Goal: Information Seeking & Learning: Learn about a topic

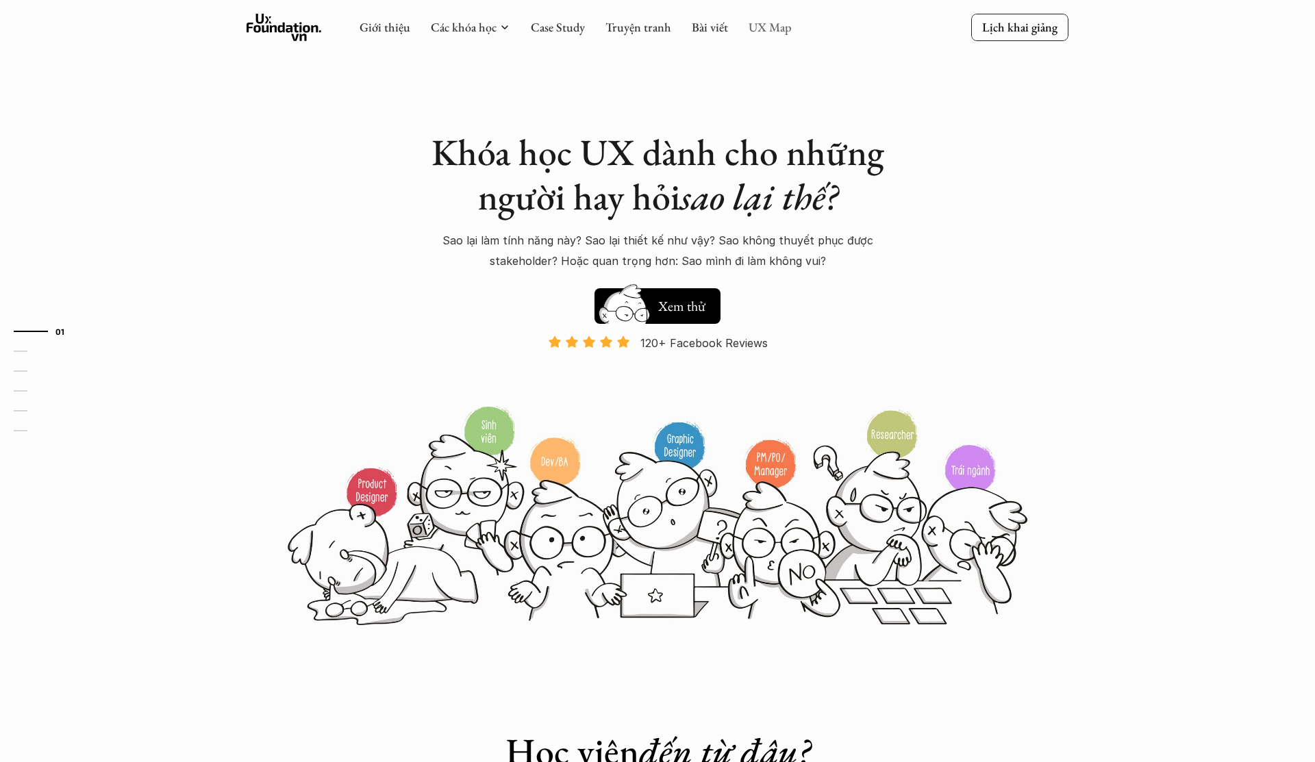
click at [780, 23] on link "UX Map" at bounding box center [769, 27] width 43 height 16
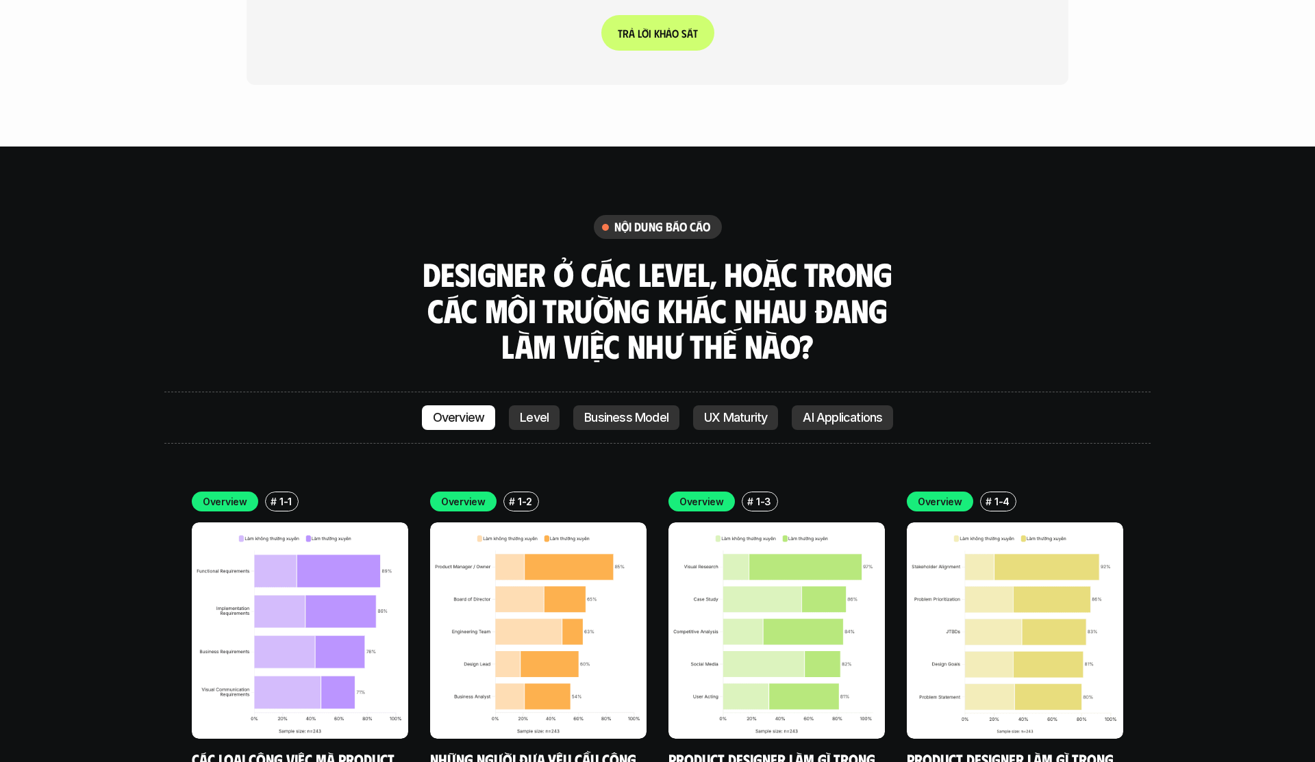
scroll to position [3871, 0]
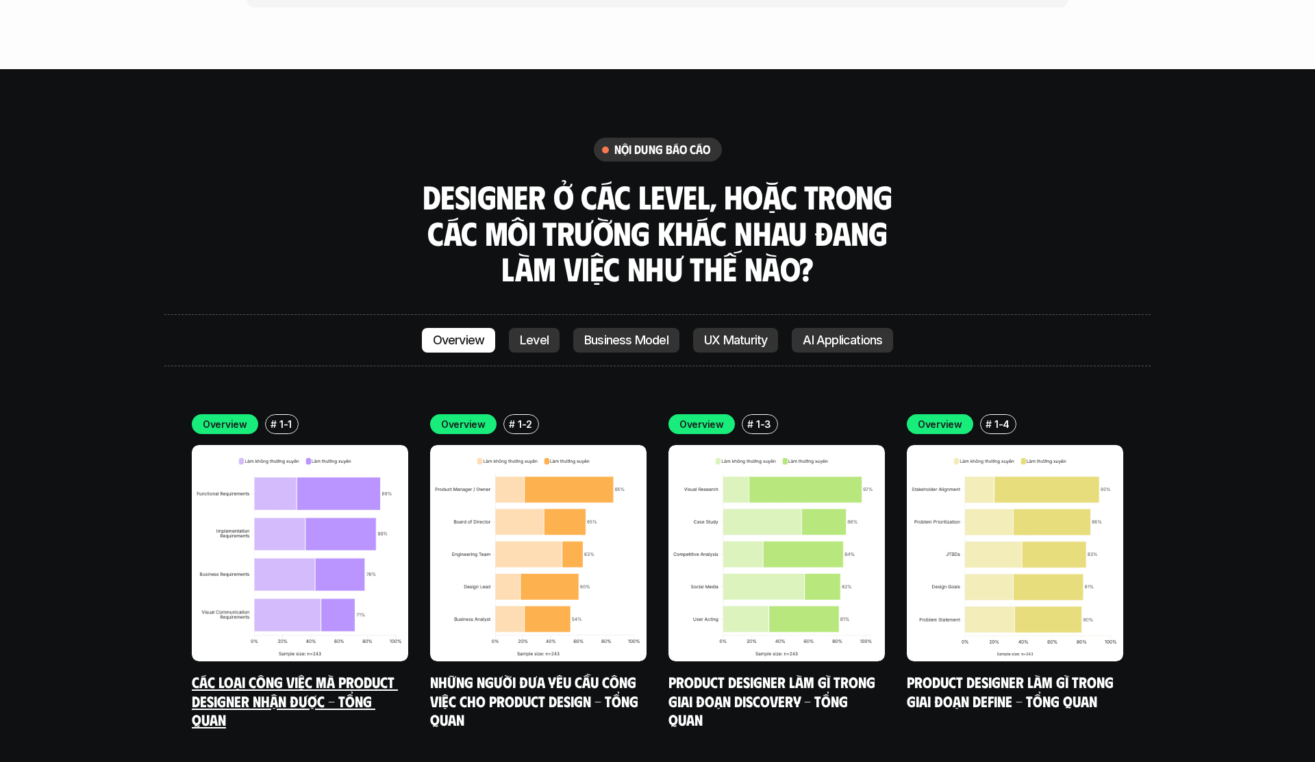
click at [312, 529] on img at bounding box center [300, 553] width 216 height 216
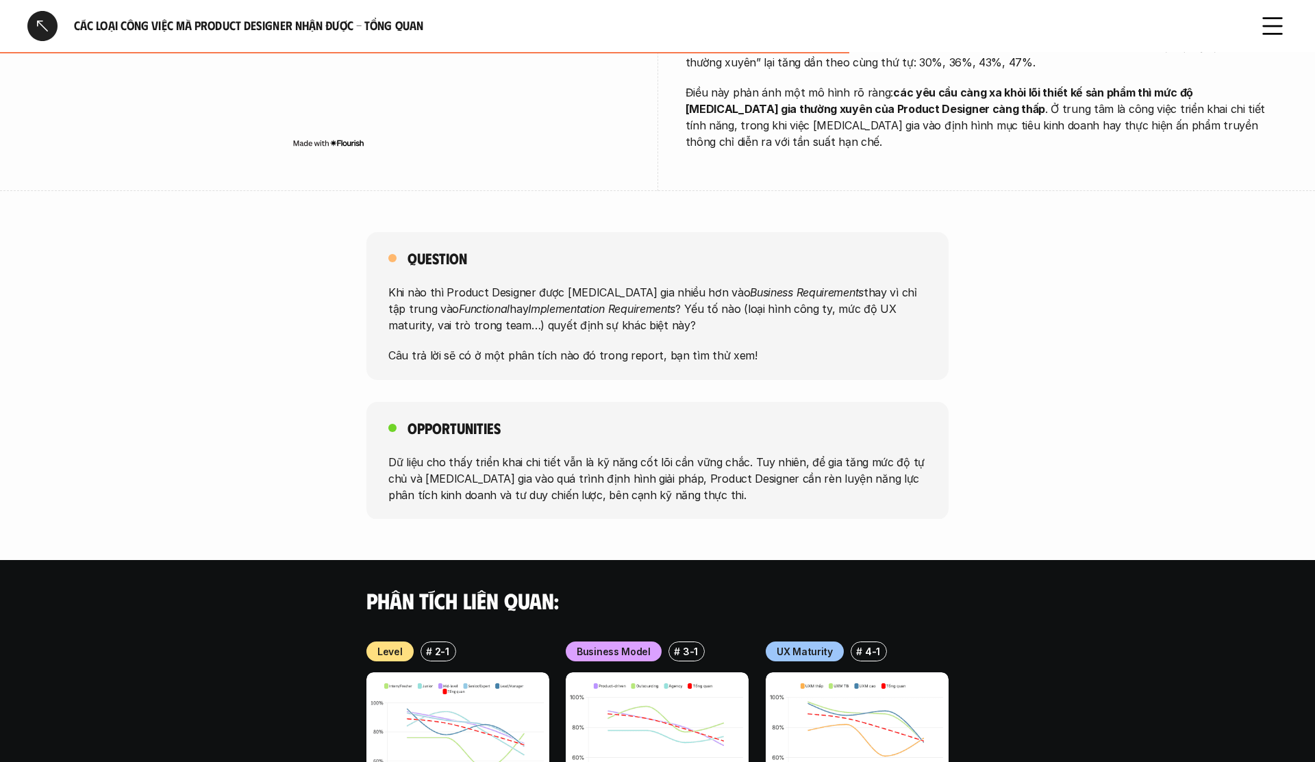
scroll to position [636, 0]
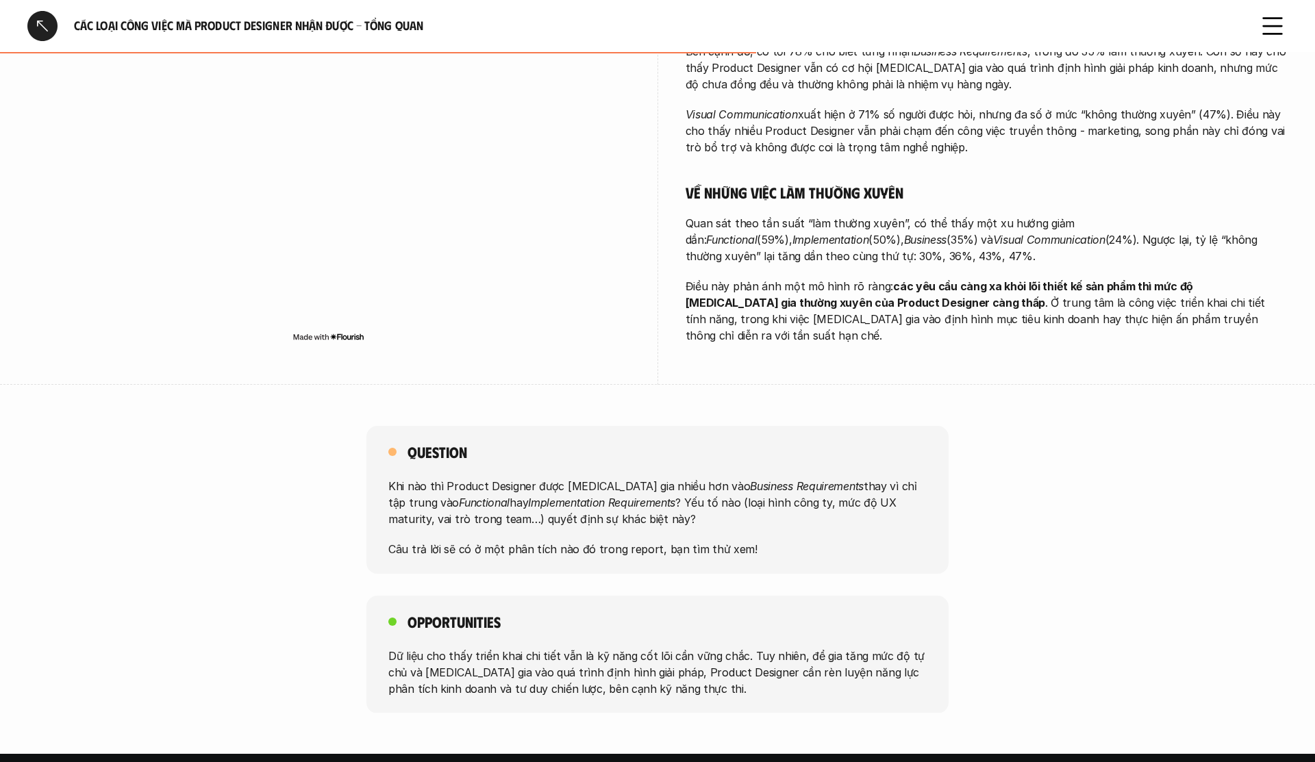
click at [1264, 12] on icon at bounding box center [1272, 26] width 30 height 30
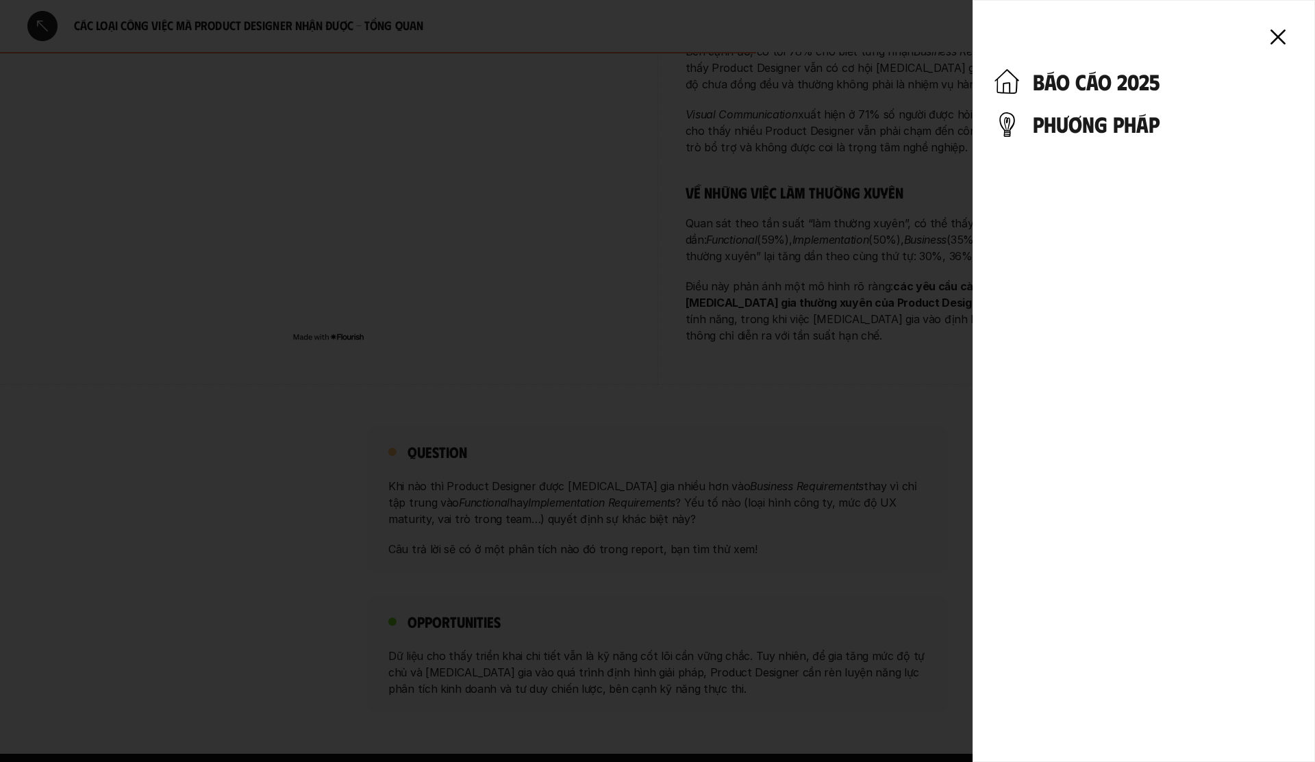
click at [905, 216] on div at bounding box center [657, 381] width 1315 height 762
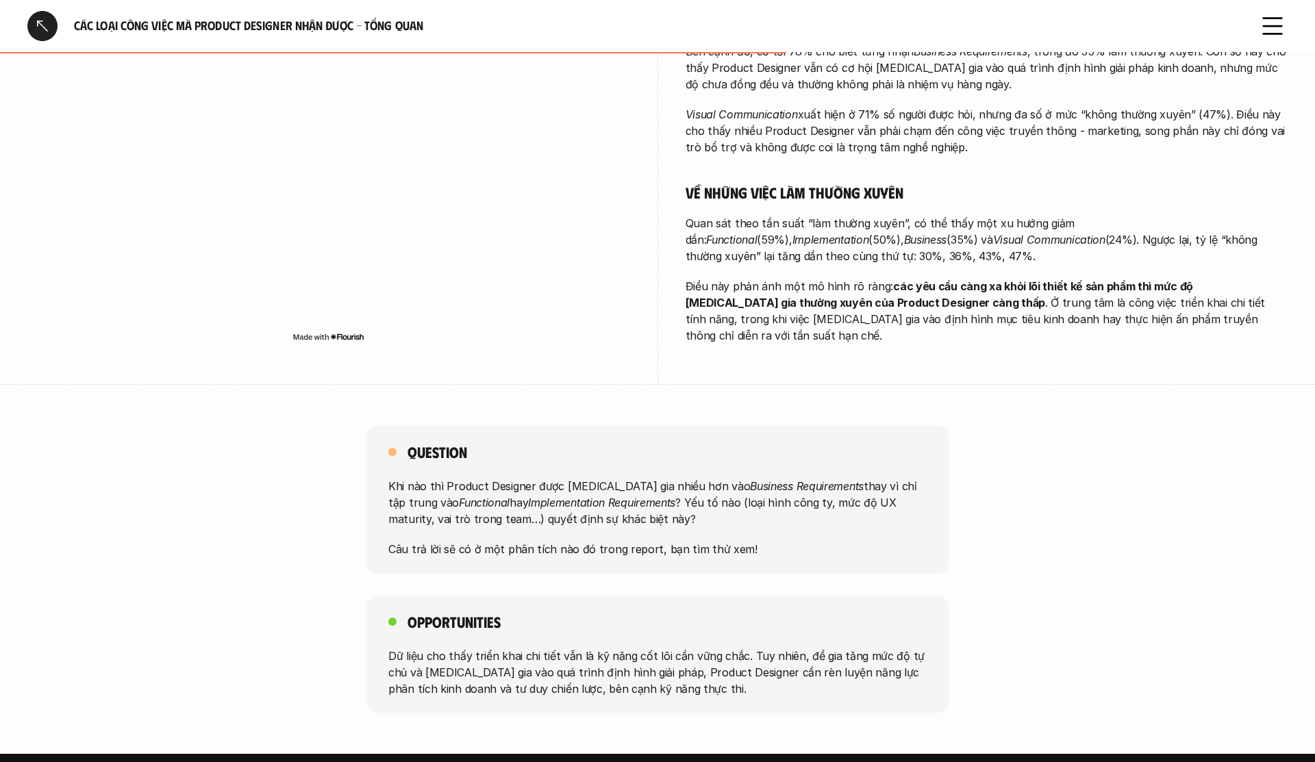
scroll to position [1086, 0]
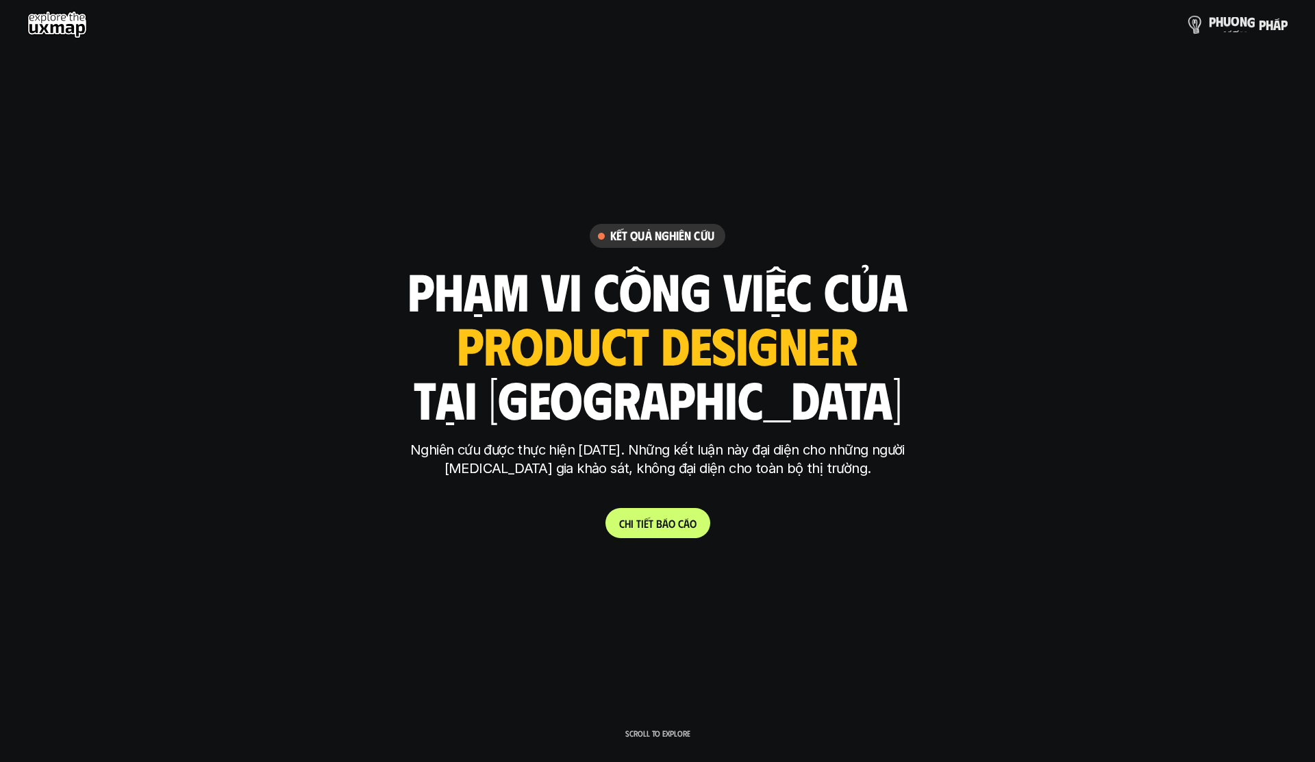
click at [1226, 32] on link "p h ư ơ n g p h á p" at bounding box center [1237, 24] width 101 height 27
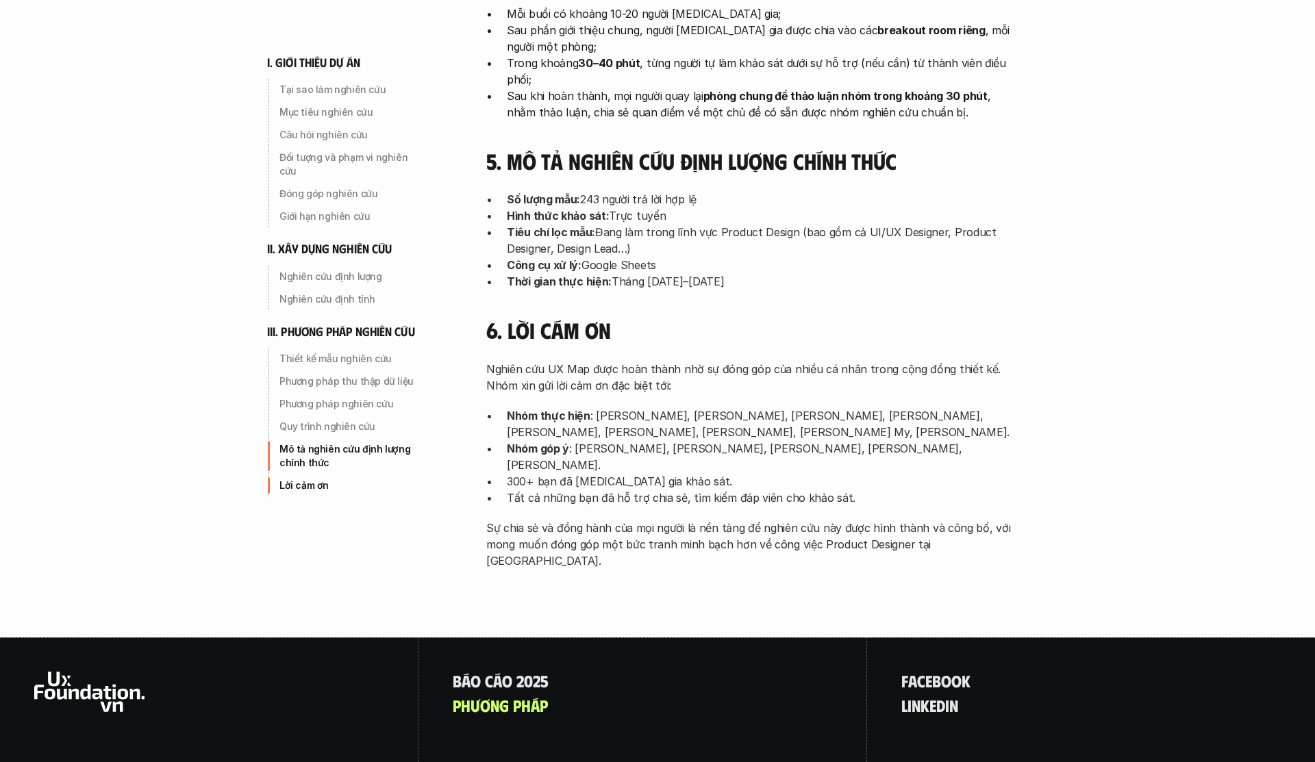
scroll to position [4279, 0]
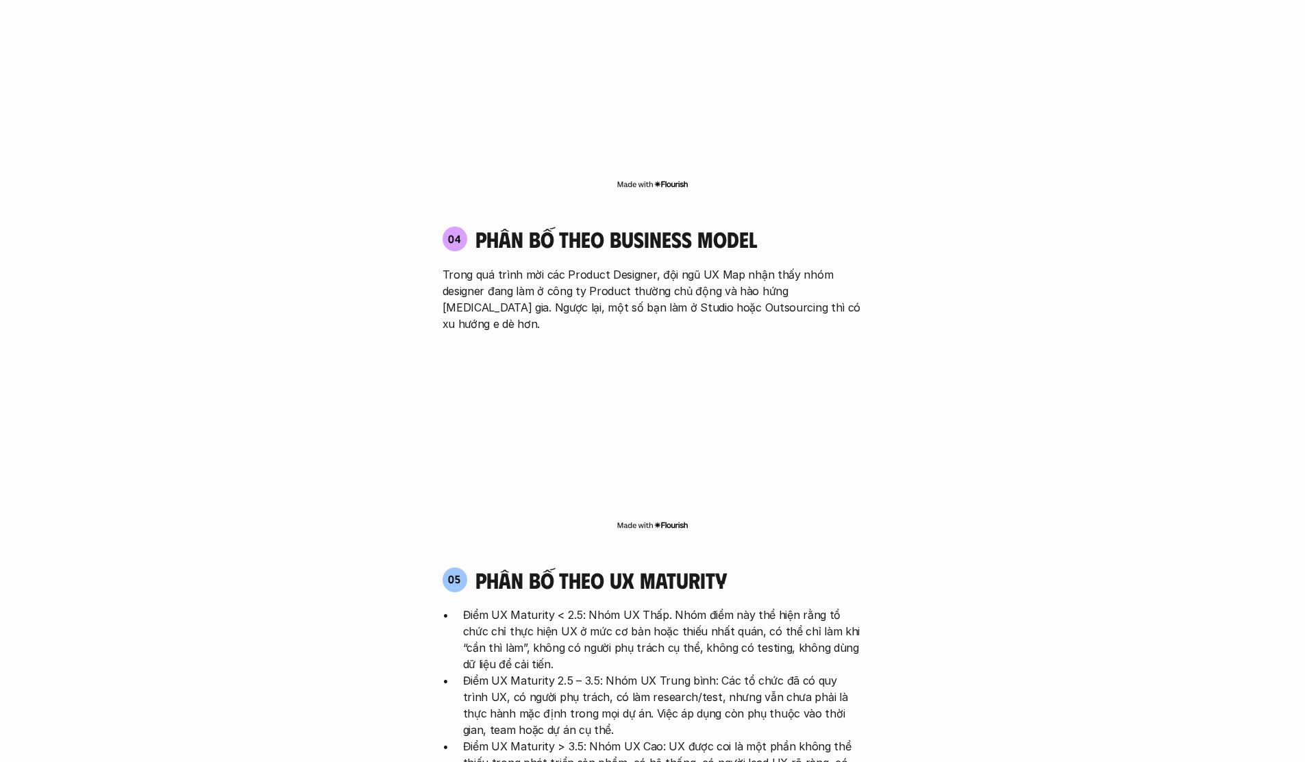
scroll to position [3375, 0]
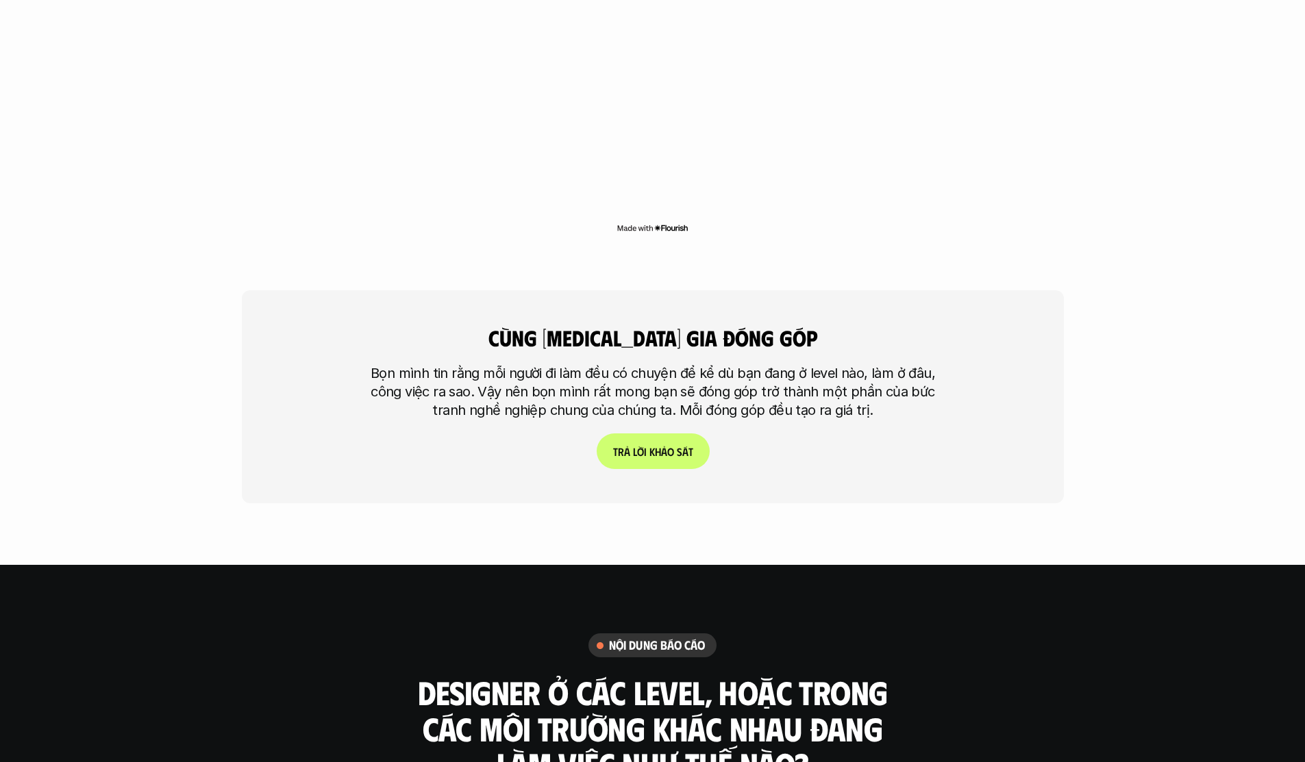
click at [631, 433] on link "T r ả l ờ i k h ả o s á t" at bounding box center [652, 451] width 113 height 36
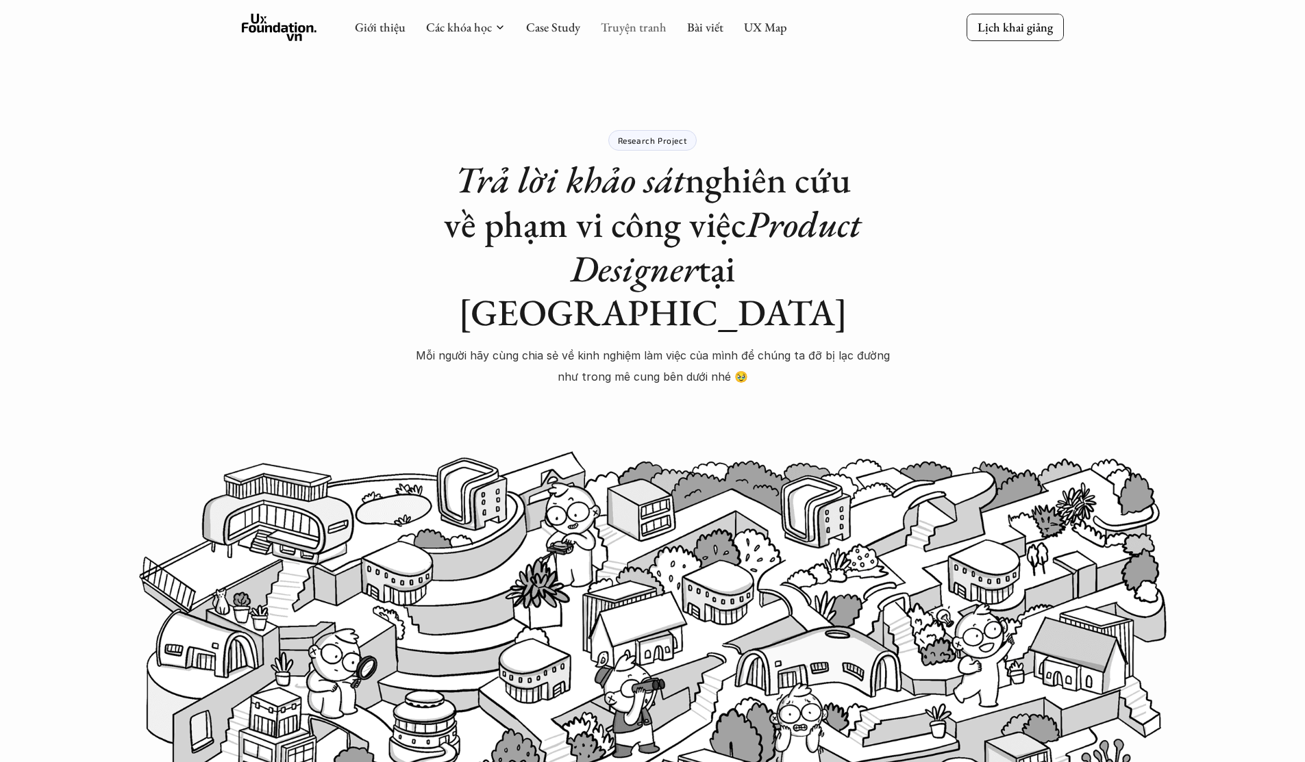
click at [616, 28] on link "Truyện tranh" at bounding box center [634, 27] width 66 height 16
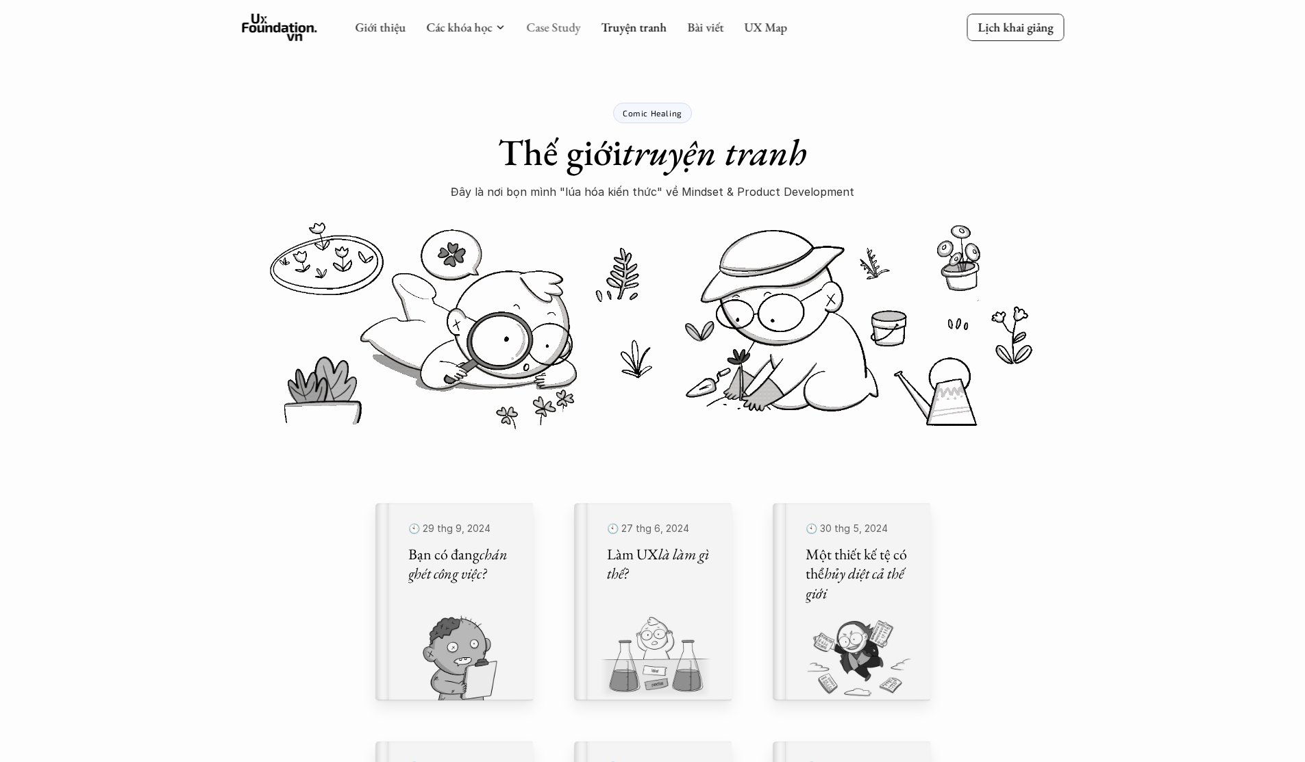
click at [560, 28] on link "Case Study" at bounding box center [553, 27] width 54 height 16
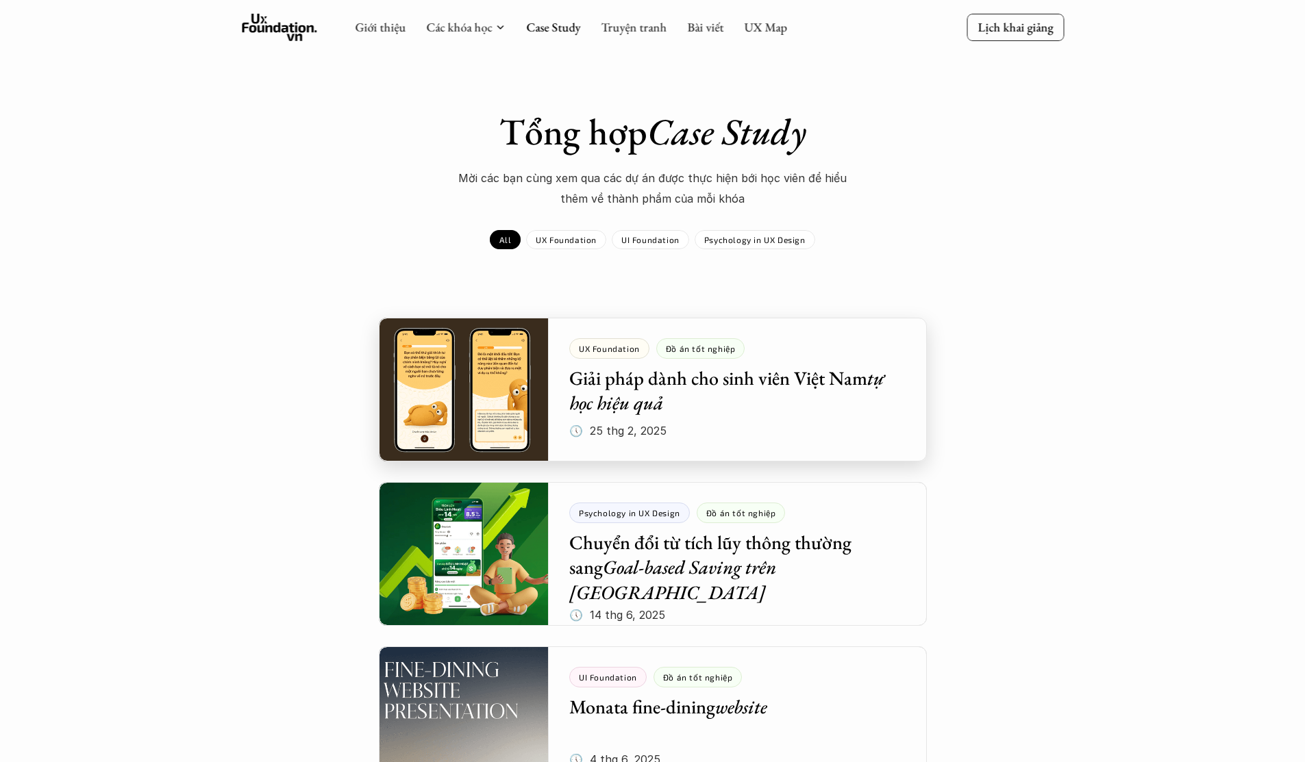
click at [590, 431] on div at bounding box center [653, 390] width 548 height 144
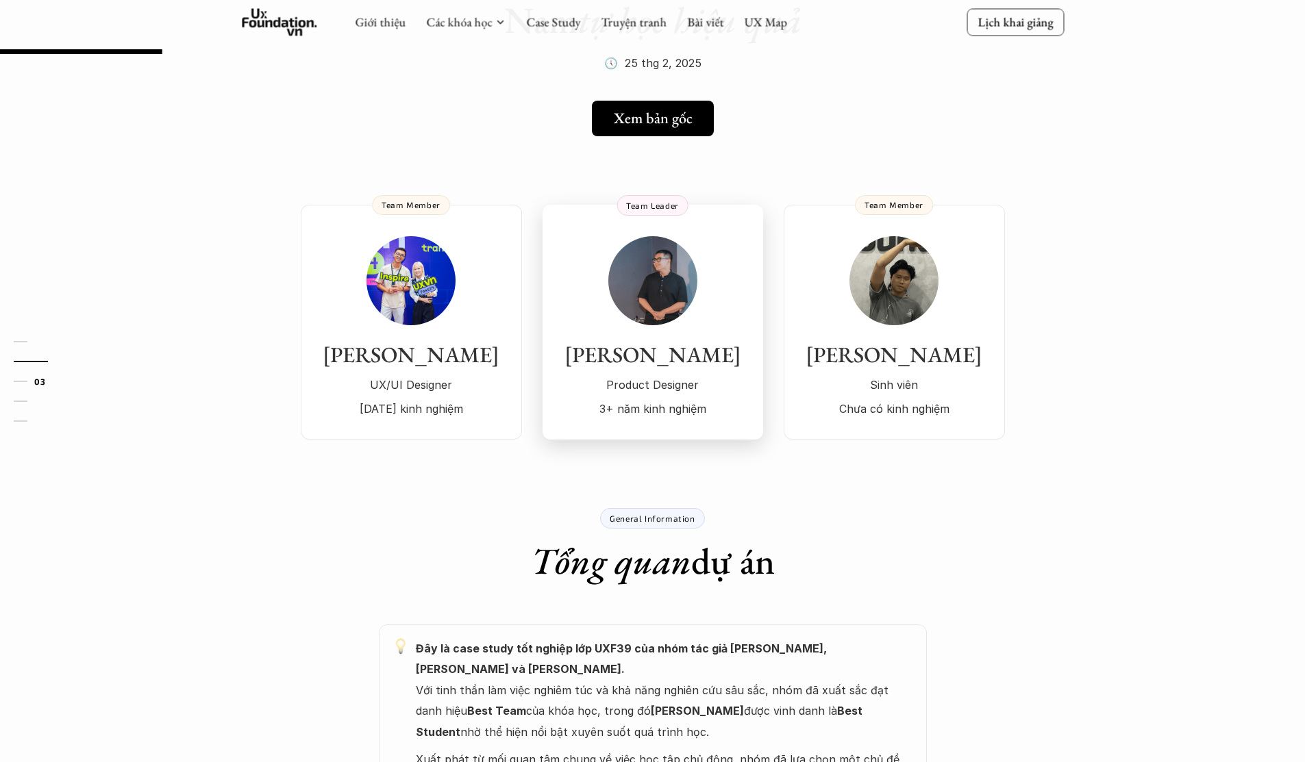
scroll to position [285, 0]
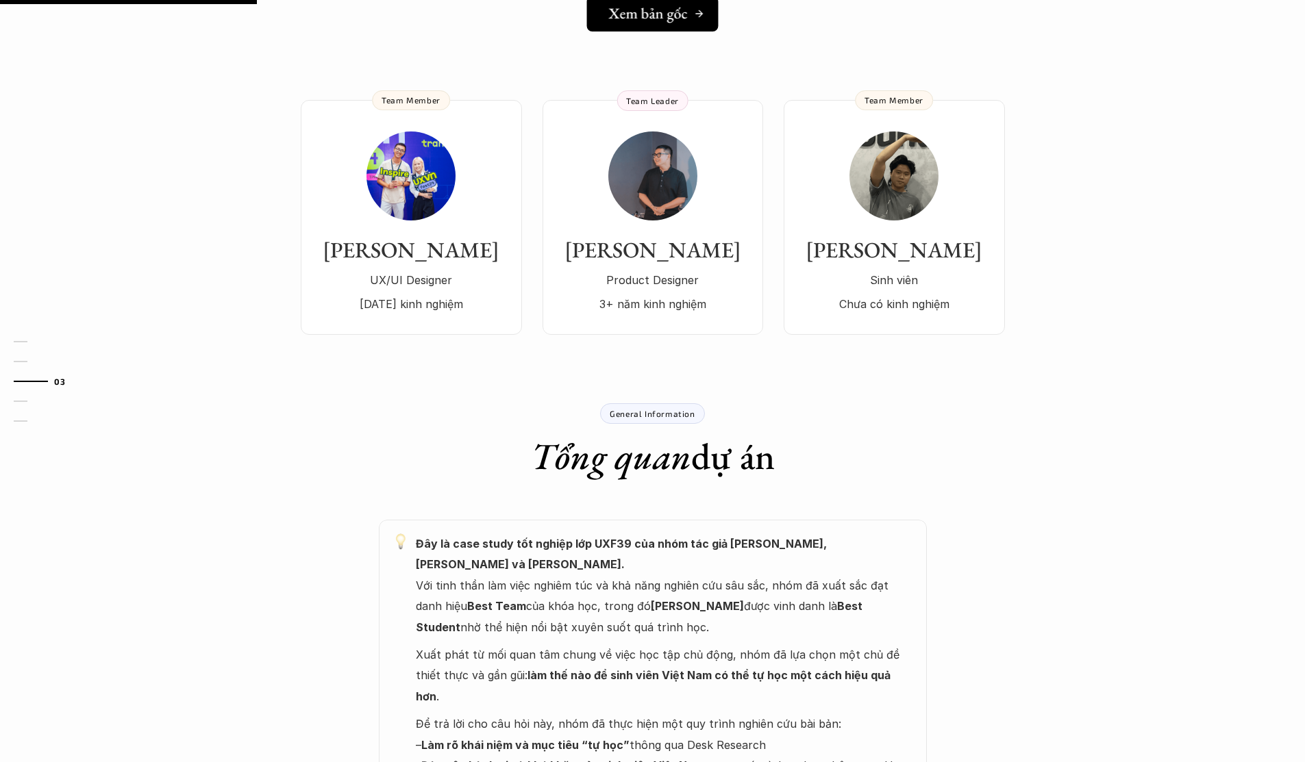
click at [683, 17] on h5 "Xem bản gốc" at bounding box center [648, 14] width 79 height 18
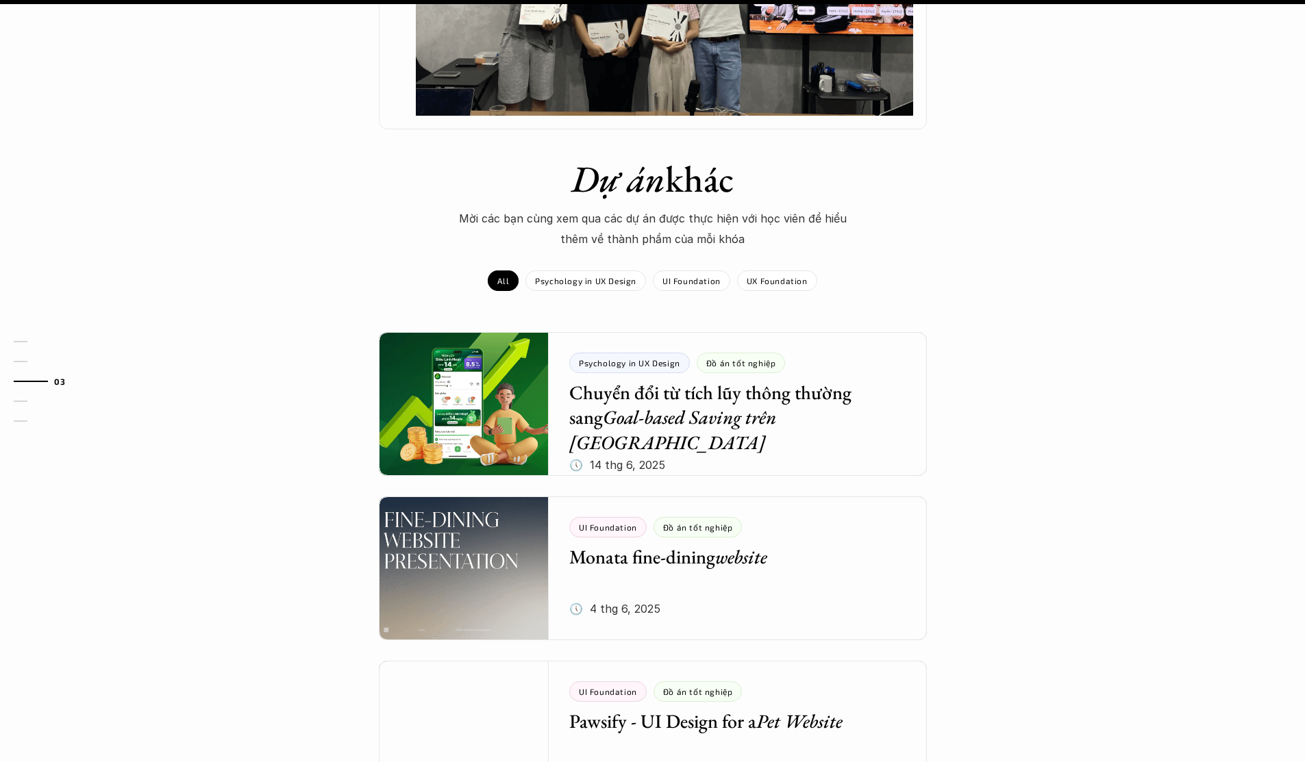
scroll to position [1639, 0]
